Goal: Task Accomplishment & Management: Manage account settings

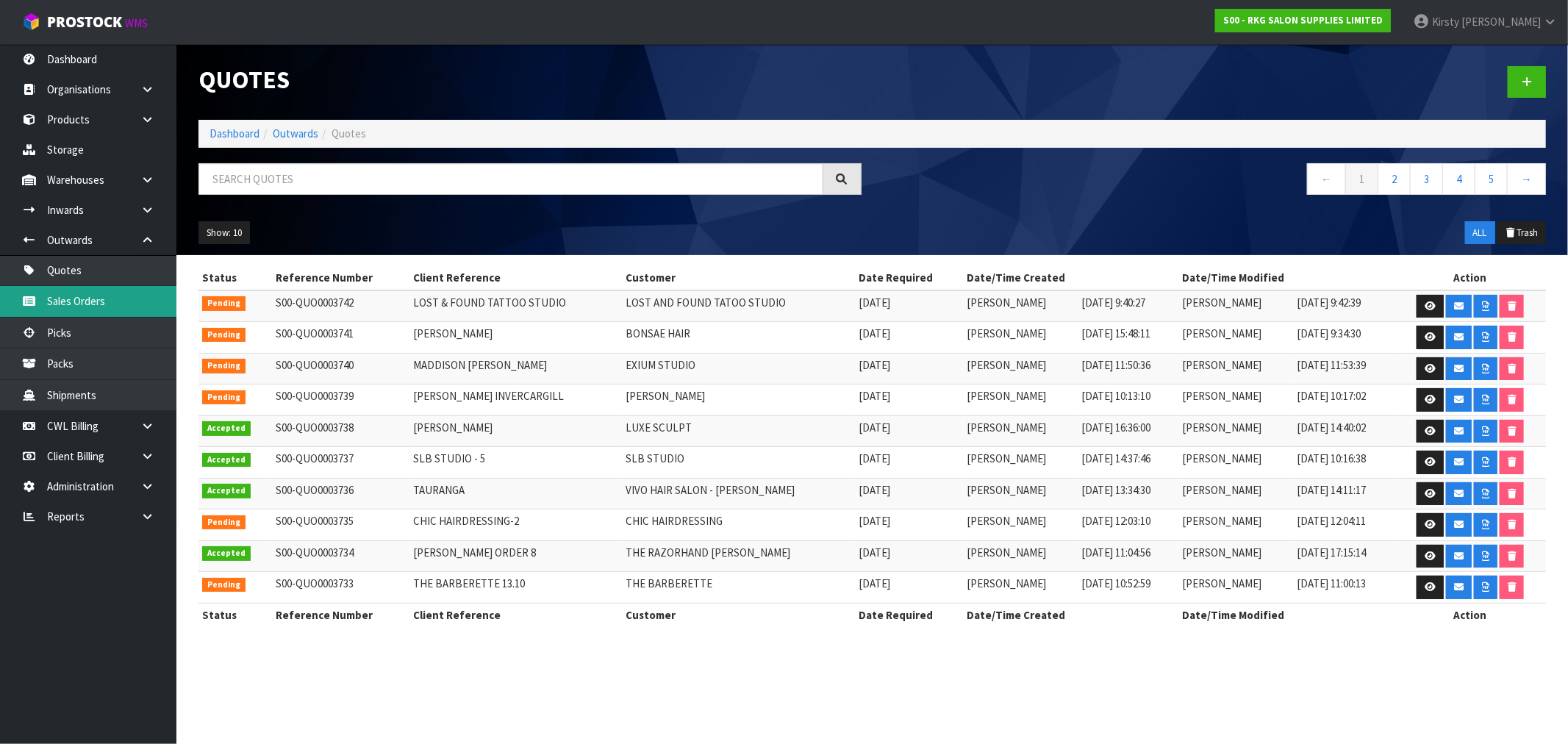
click at [106, 299] on link "Sales Orders" at bounding box center [88, 301] width 177 height 30
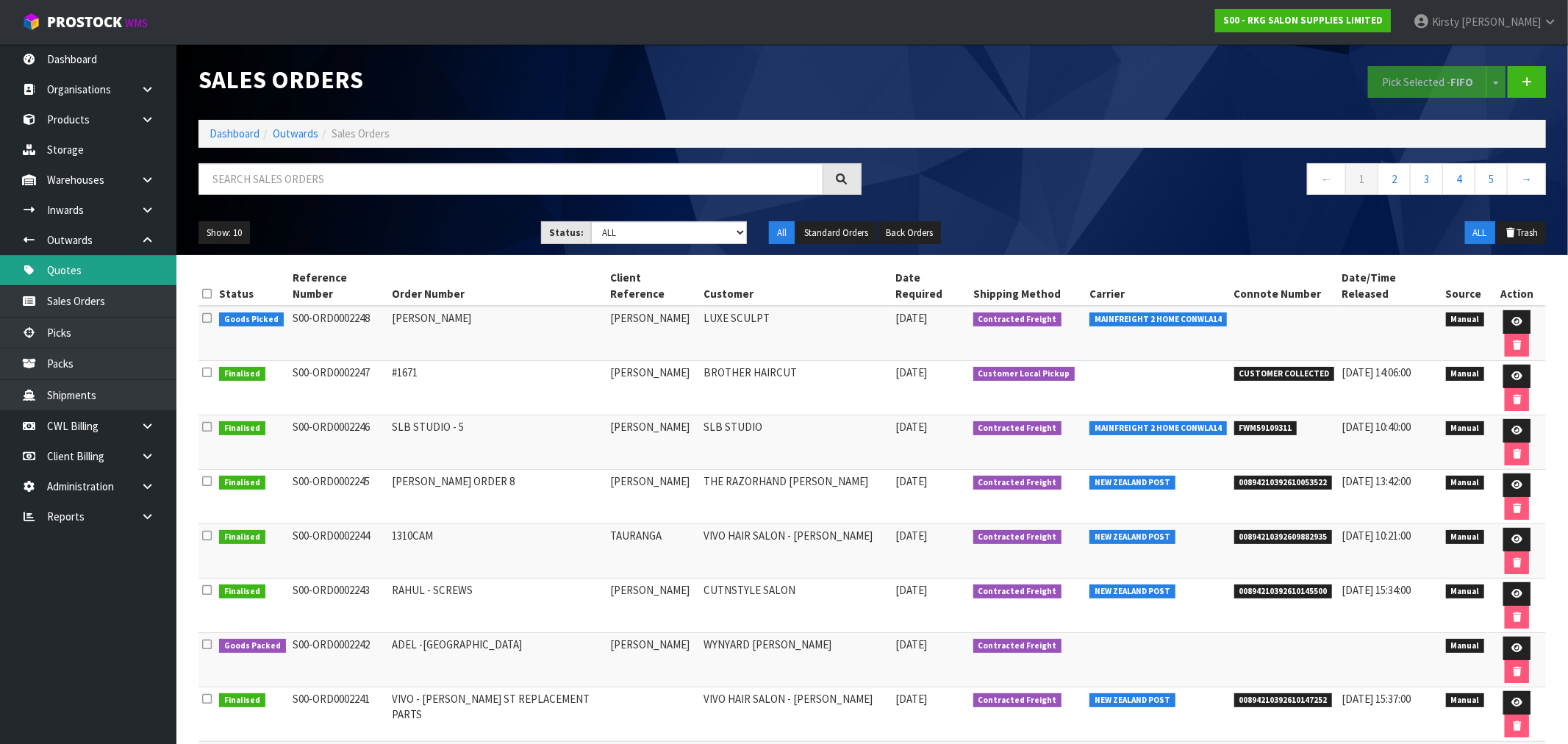
click at [60, 260] on link "Quotes" at bounding box center [88, 270] width 177 height 30
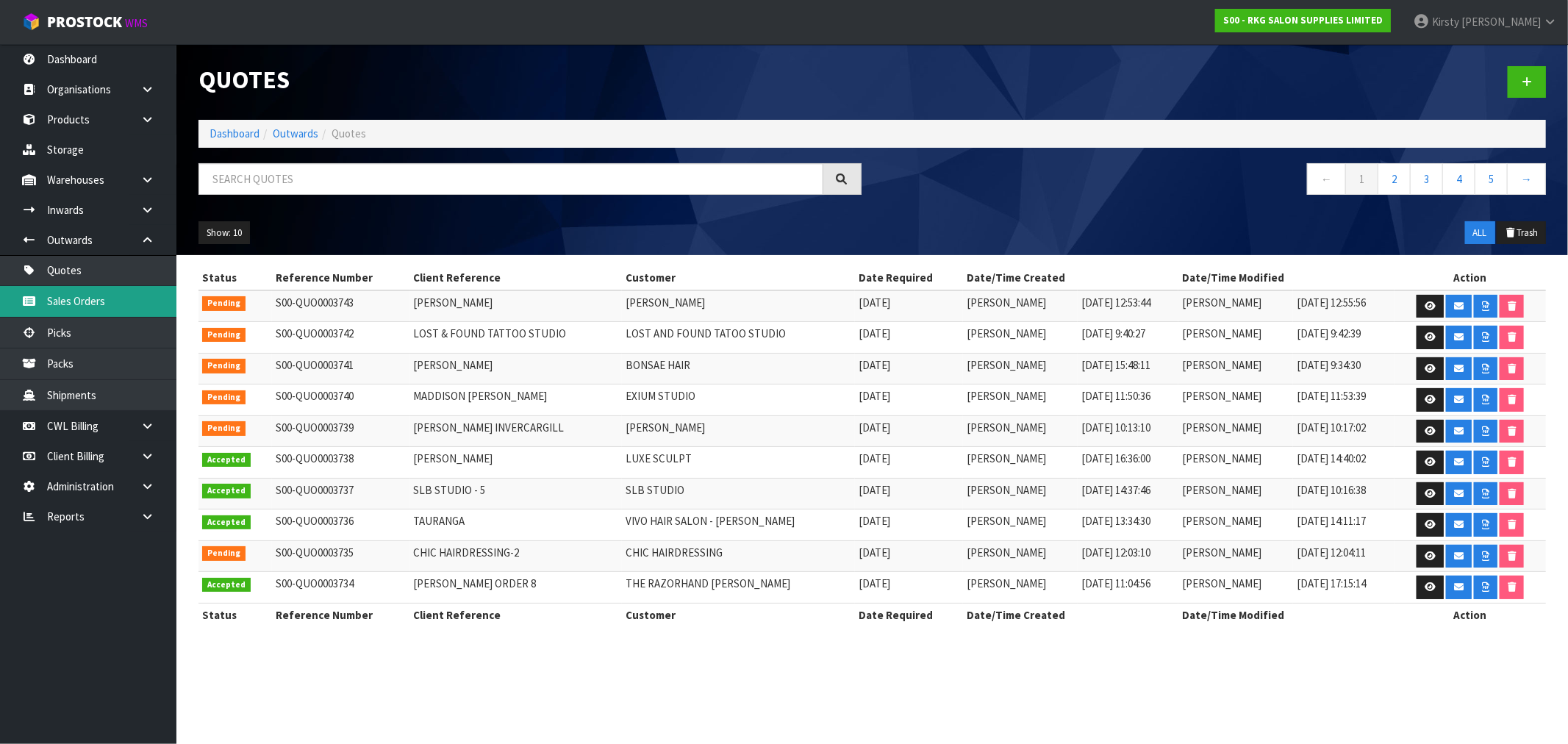
click at [51, 305] on link "Sales Orders" at bounding box center [88, 301] width 177 height 30
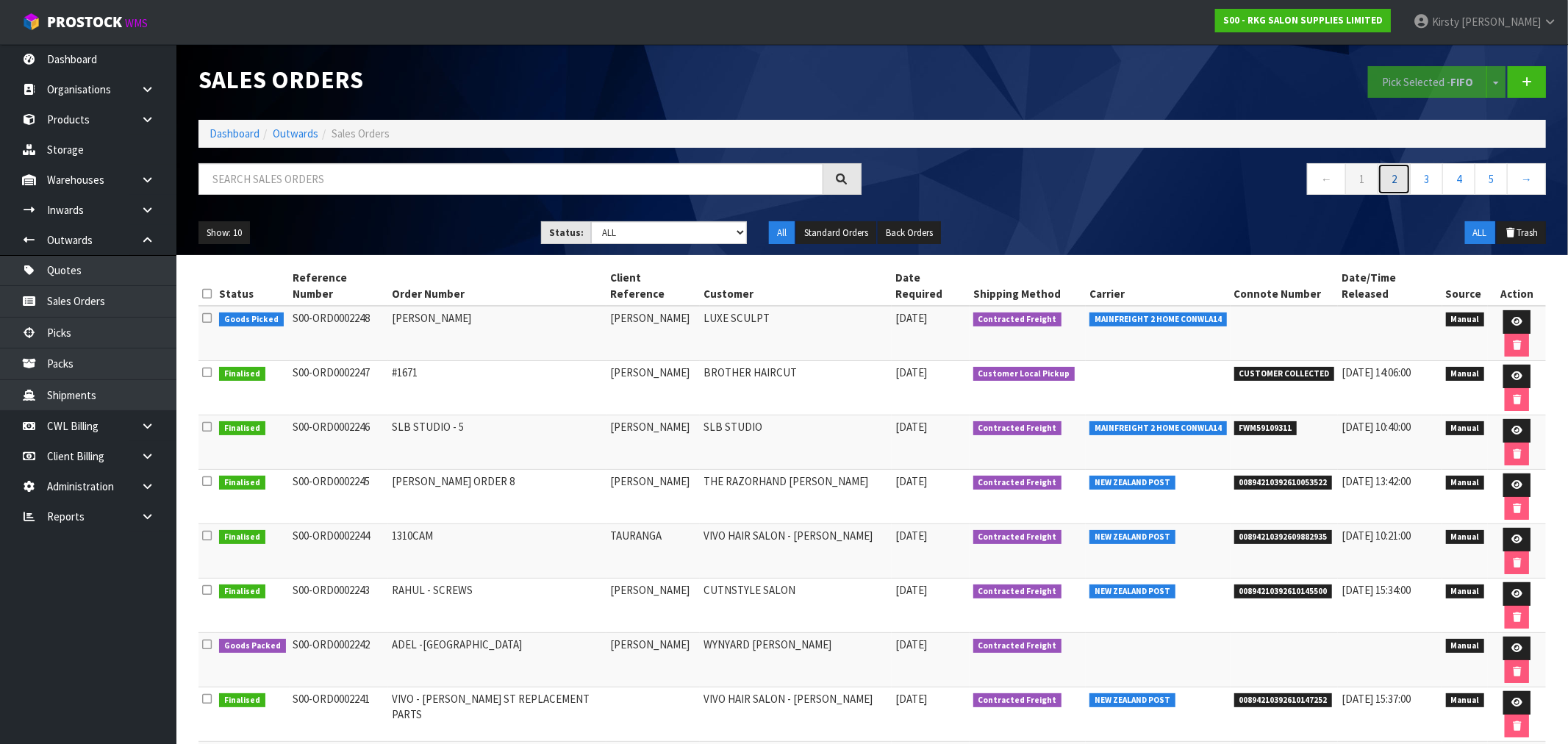
click at [1399, 185] on link "2" at bounding box center [1394, 178] width 33 height 32
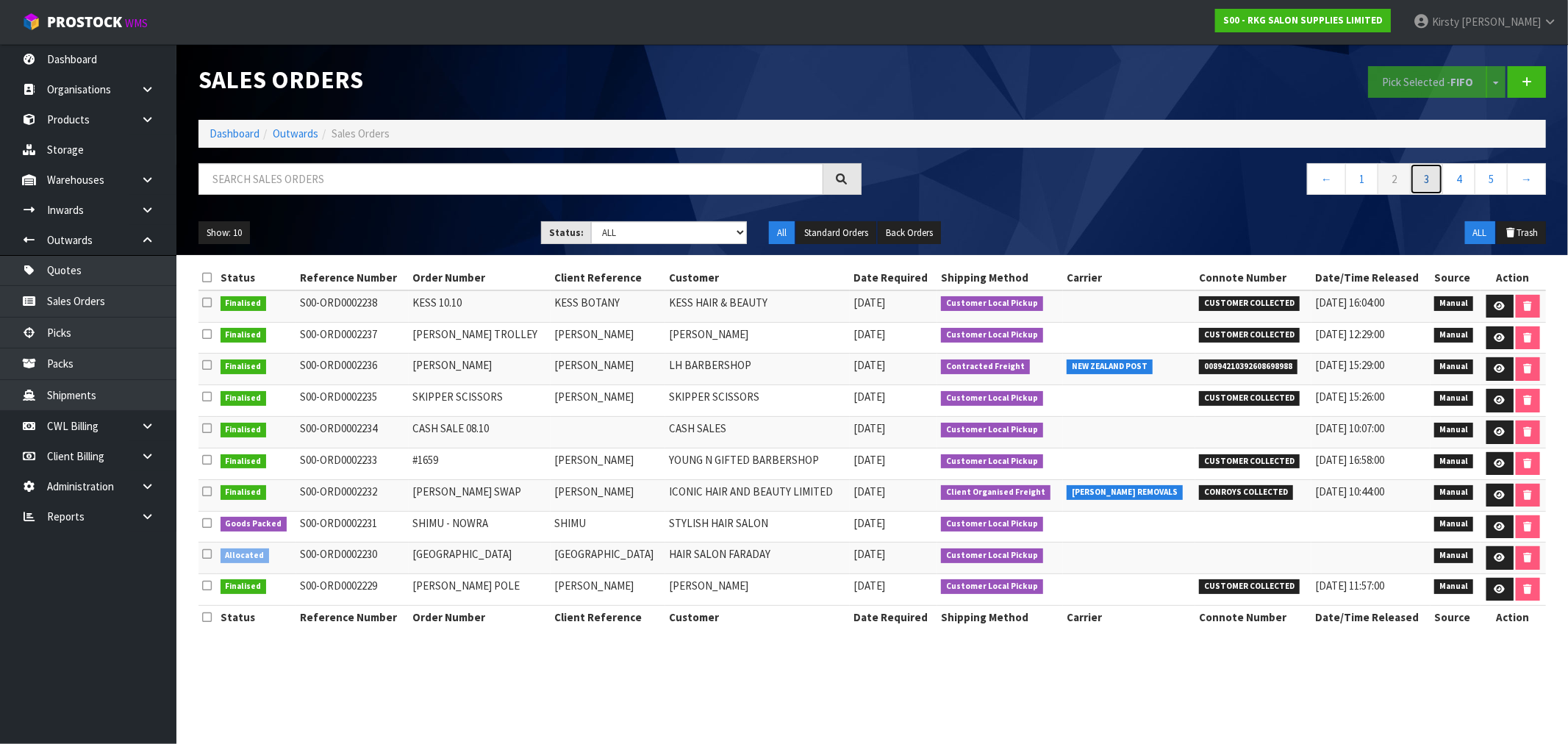
click at [1421, 185] on link "3" at bounding box center [1426, 178] width 33 height 32
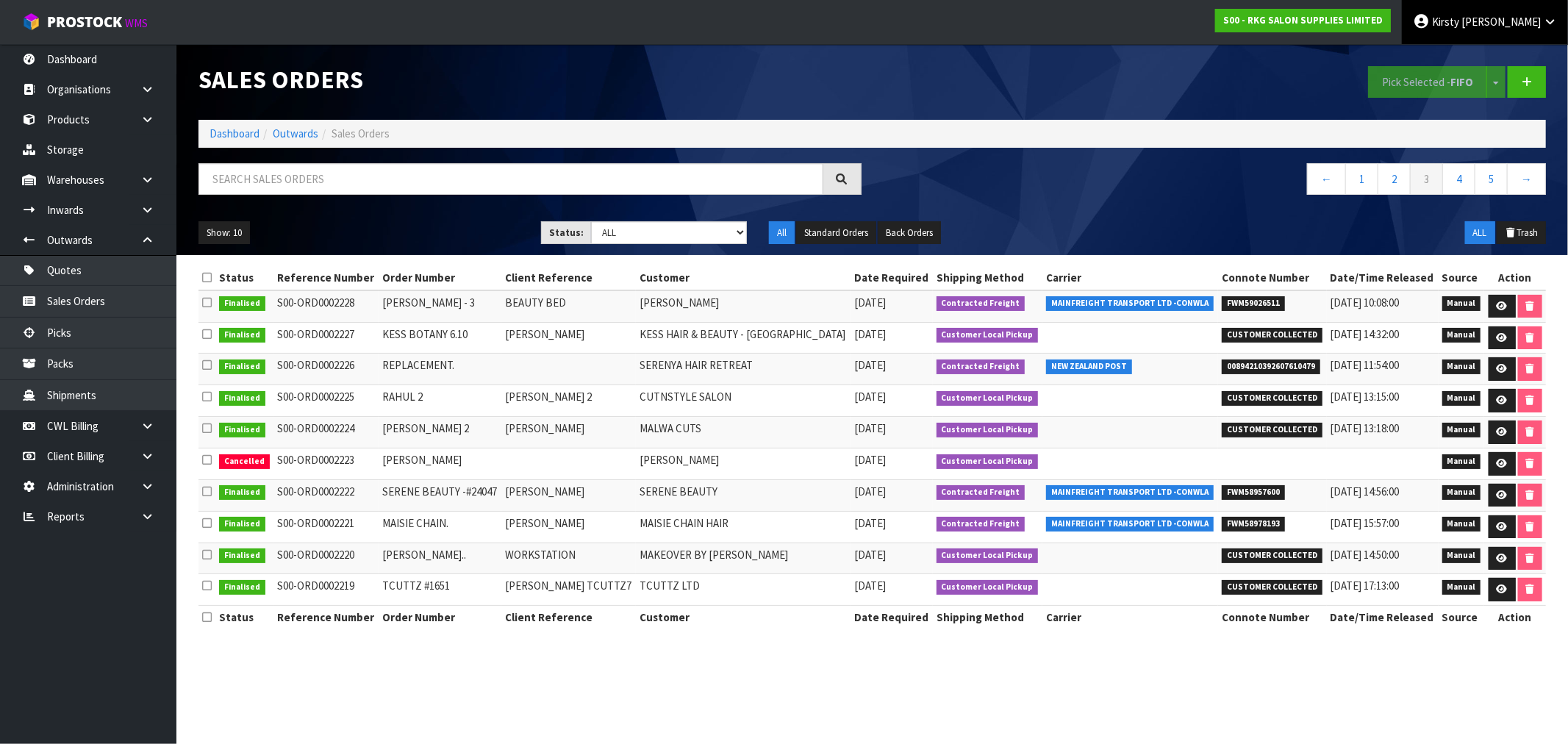
click at [1430, 22] on icon at bounding box center [1421, 21] width 17 height 1
click at [1480, 66] on link "Logout" at bounding box center [1509, 59] width 116 height 20
